Goal: Task Accomplishment & Management: Use online tool/utility

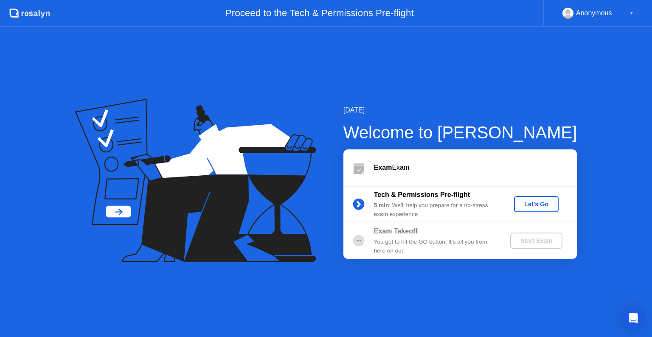
click at [540, 204] on div "Let's Go" at bounding box center [536, 204] width 38 height 7
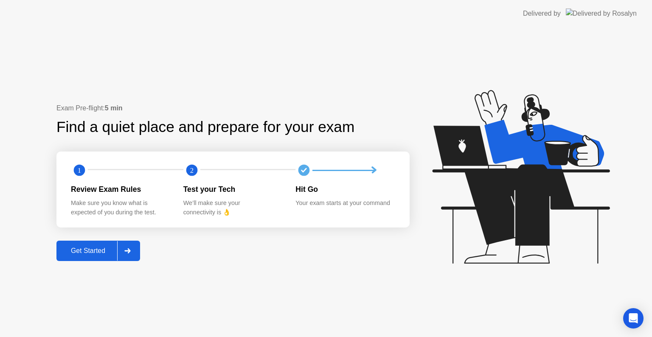
click at [93, 253] on div "Get Started" at bounding box center [88, 251] width 58 height 8
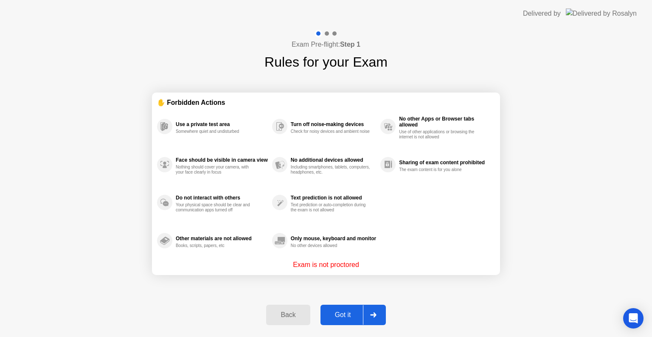
click at [347, 317] on div "Got it" at bounding box center [343, 315] width 40 height 8
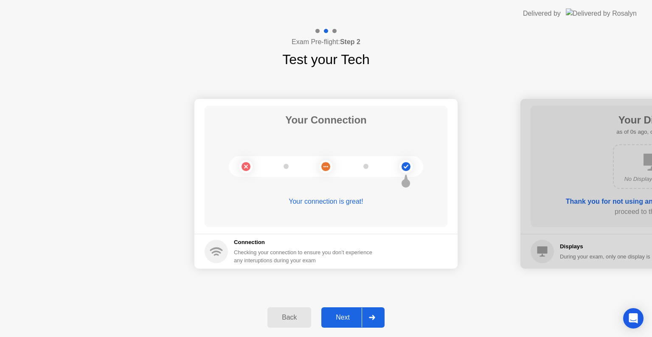
click at [350, 319] on div "Next" at bounding box center [343, 318] width 38 height 8
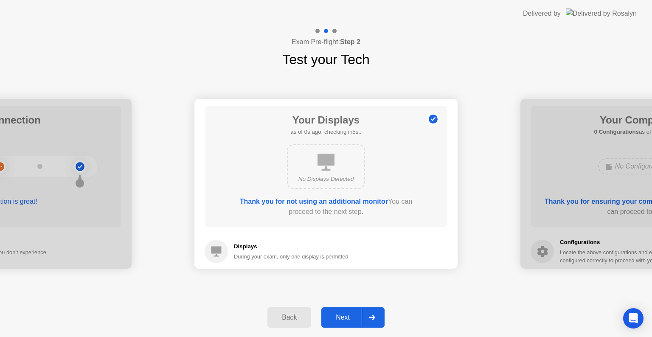
click at [350, 319] on div "Next" at bounding box center [343, 318] width 38 height 8
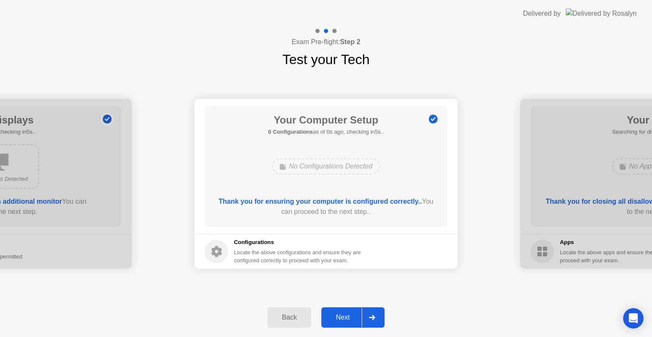
click at [350, 319] on div "Next" at bounding box center [343, 318] width 38 height 8
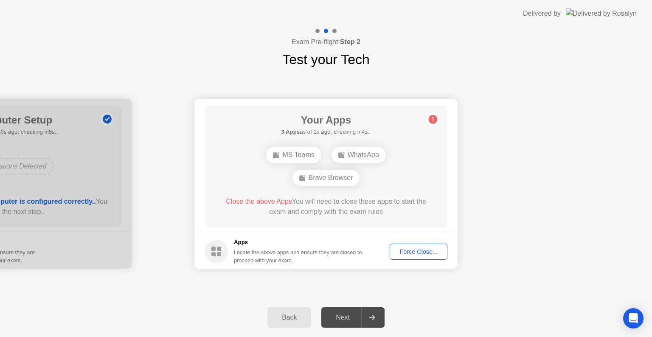
click at [418, 244] on button "Force Close..." at bounding box center [419, 252] width 58 height 16
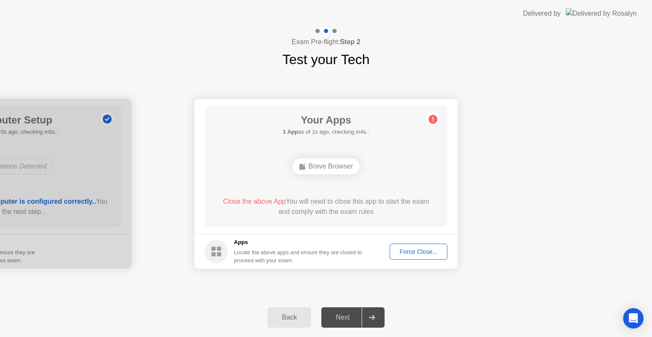
click at [431, 254] on div "Force Close..." at bounding box center [419, 251] width 52 height 7
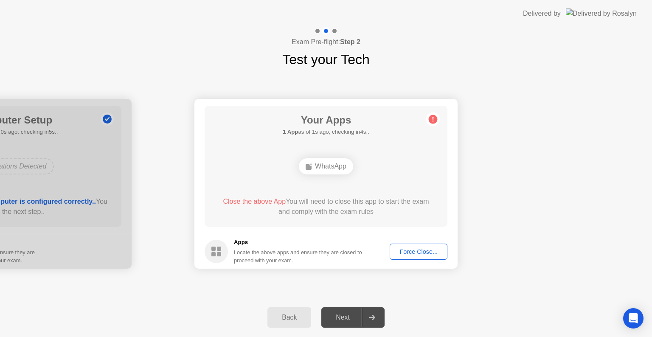
click at [410, 250] on div "Force Close..." at bounding box center [419, 251] width 52 height 7
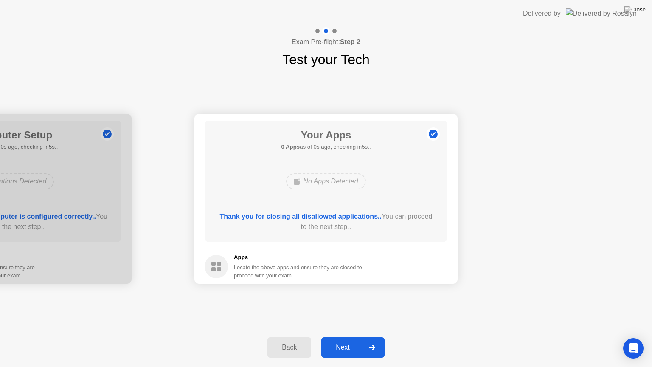
click at [332, 337] on div "Next" at bounding box center [343, 347] width 38 height 8
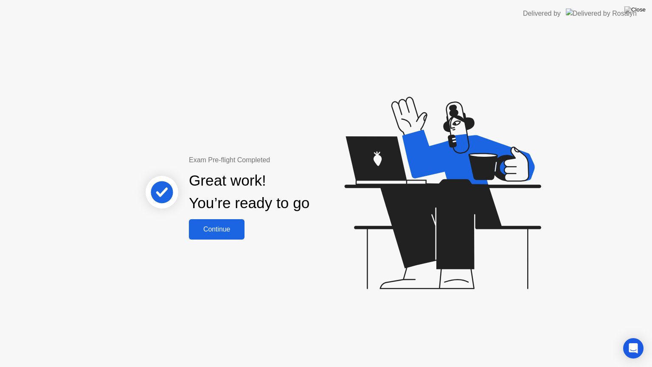
click at [224, 235] on button "Continue" at bounding box center [217, 229] width 56 height 20
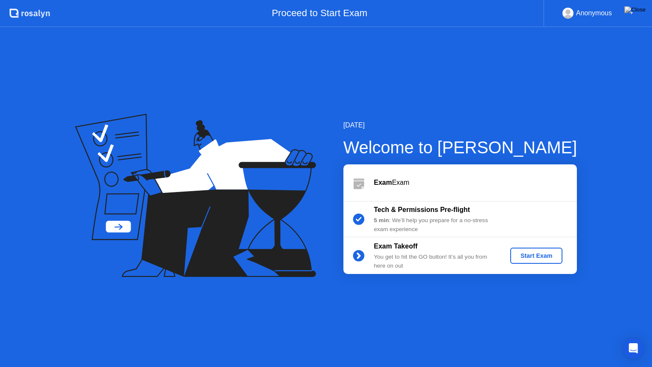
click at [538, 255] on div "Start Exam" at bounding box center [535, 255] width 45 height 7
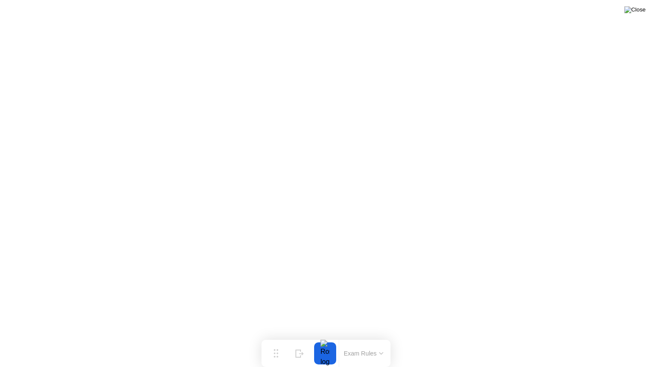
click at [641, 13] on img at bounding box center [634, 9] width 21 height 7
click at [374, 337] on button "Exam Rules" at bounding box center [363, 353] width 45 height 8
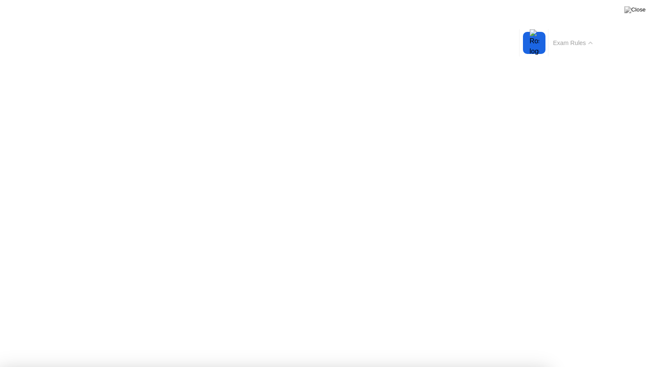
click at [584, 44] on button "Exam Rules" at bounding box center [572, 43] width 45 height 8
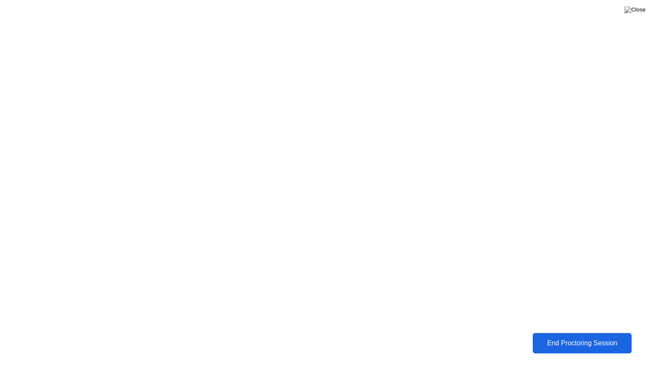
click at [571, 337] on div "End Proctoring Session" at bounding box center [581, 343] width 103 height 8
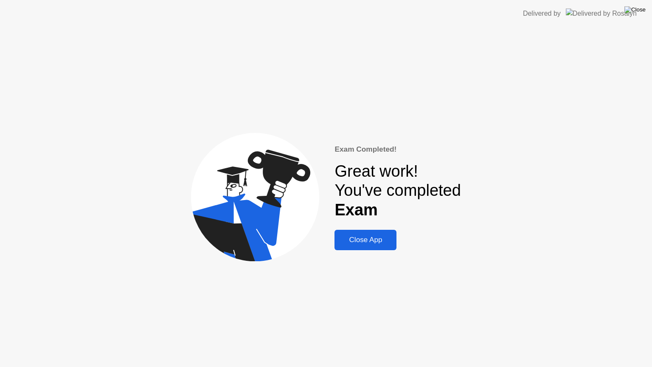
click at [642, 12] on img at bounding box center [634, 9] width 21 height 7
click at [359, 239] on div "Close App" at bounding box center [365, 240] width 57 height 8
